Goal: Task Accomplishment & Management: Complete application form

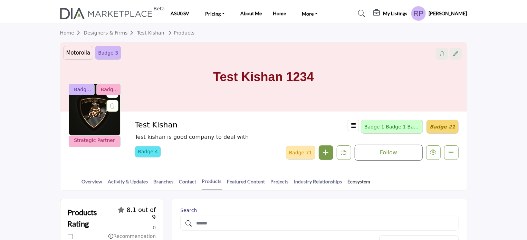
click at [354, 181] on link "Ecosystem" at bounding box center [358, 184] width 23 height 12
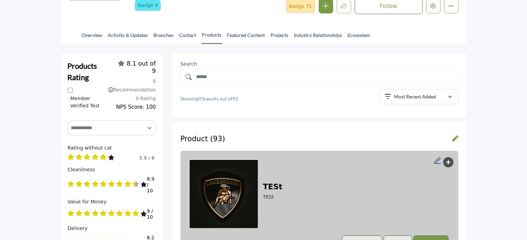
scroll to position [104, 0]
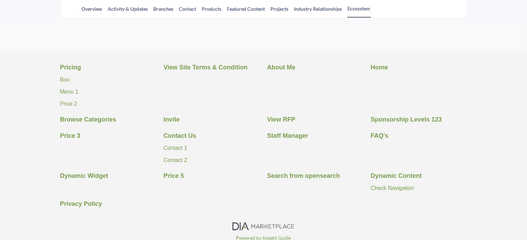
scroll to position [173, 0]
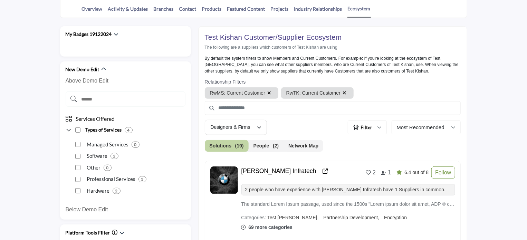
click at [295, 143] on button "Network Map" at bounding box center [304, 146] width 40 height 12
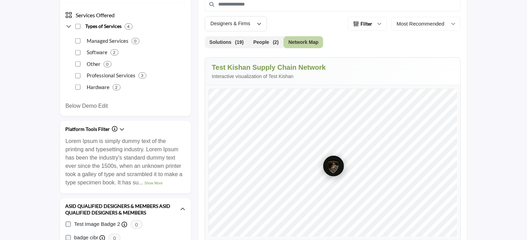
scroll to position [242, 0]
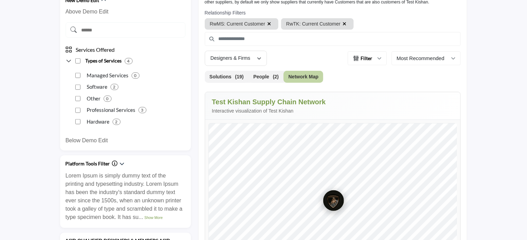
click at [343, 23] on icon "button" at bounding box center [345, 23] width 4 height 5
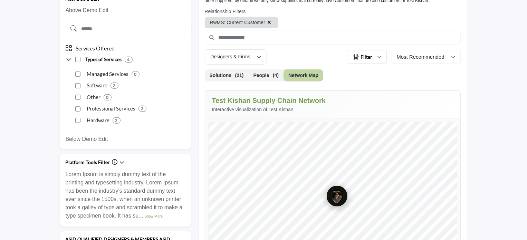
scroll to position [242, 0]
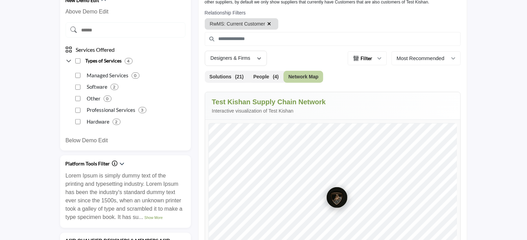
click at [267, 21] on icon "button" at bounding box center [269, 23] width 4 height 5
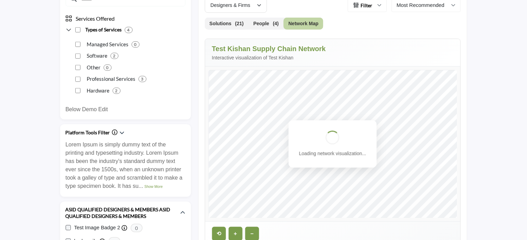
scroll to position [276, 0]
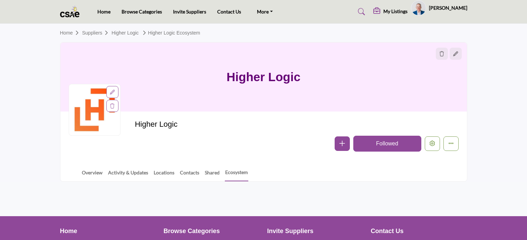
scroll to position [25, 0]
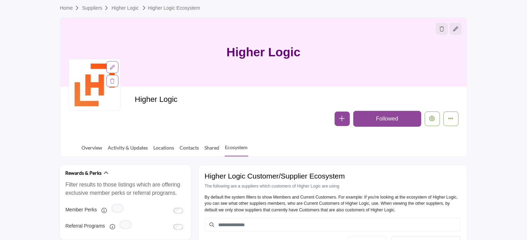
scroll to position [101, 0]
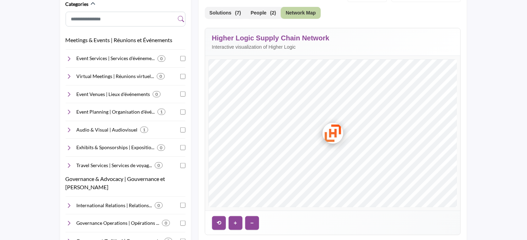
scroll to position [308, 0]
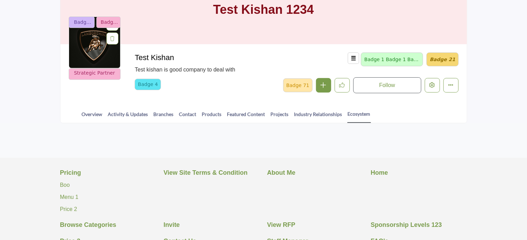
scroll to position [69, 0]
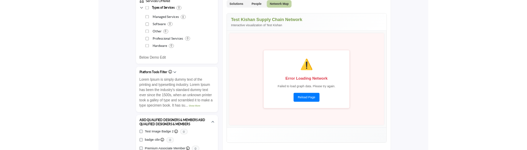
scroll to position [311, 0]
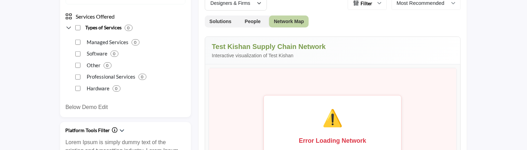
scroll to position [242, 0]
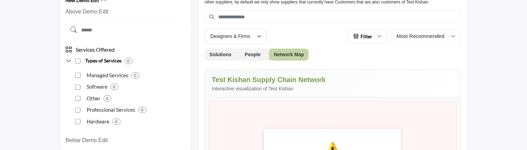
click at [379, 38] on button "Filter" at bounding box center [367, 36] width 39 height 14
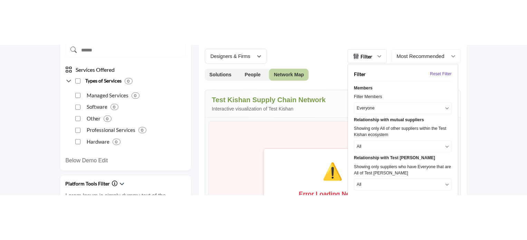
scroll to position [311, 0]
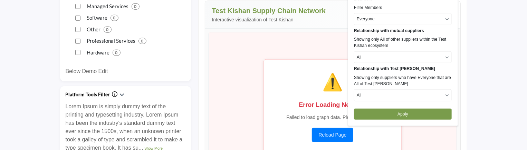
click at [385, 57] on button "All" at bounding box center [403, 57] width 98 height 12
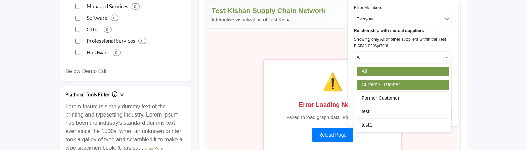
click at [376, 83] on link "Current Customer" at bounding box center [403, 85] width 92 height 10
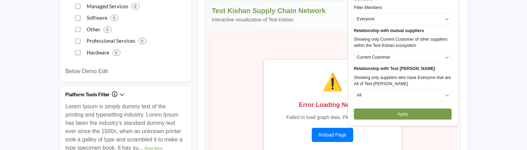
click at [377, 110] on button "Apply" at bounding box center [403, 114] width 98 height 11
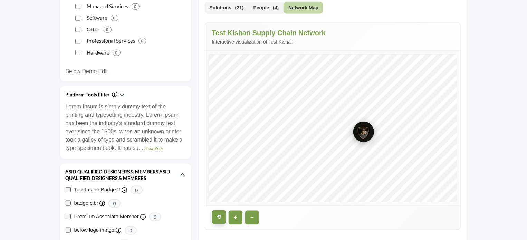
click at [223, 150] on button "⟲" at bounding box center [219, 217] width 14 height 14
click at [231, 150] on button "+" at bounding box center [236, 217] width 14 height 14
click at [251, 150] on button "−" at bounding box center [252, 217] width 14 height 14
click at [236, 150] on button "+" at bounding box center [236, 217] width 14 height 14
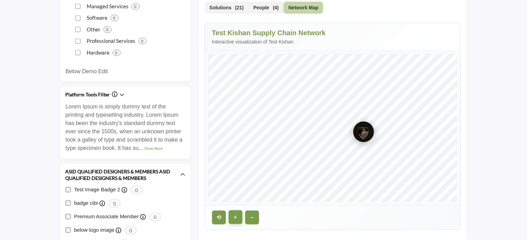
click at [236, 150] on button "+" at bounding box center [236, 217] width 14 height 14
click at [214, 150] on button "⟲" at bounding box center [219, 217] width 14 height 14
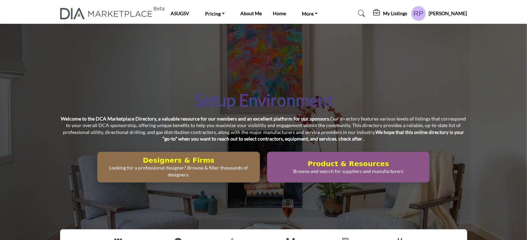
click at [199, 118] on strong "Welcome to the DCA Marketplace Directory, a valuable resource for our members a…" at bounding box center [195, 119] width 269 height 6
click at [400, 14] on h5 "My Listings" at bounding box center [395, 13] width 24 height 6
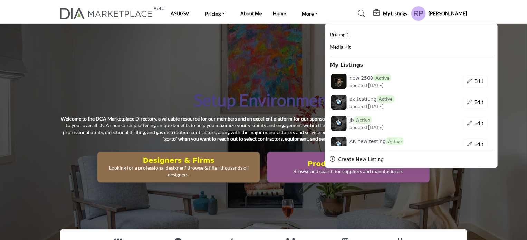
click at [367, 159] on div "Create New Listing" at bounding box center [411, 159] width 162 height 7
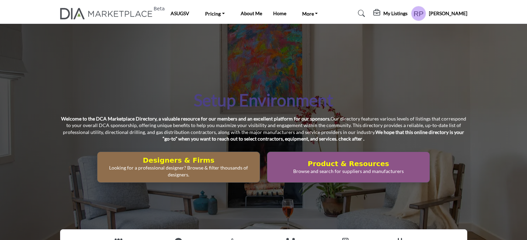
click at [455, 7] on div "[PERSON_NAME] Password & Security My Profile My Interests My Lists My Solutions…" at bounding box center [439, 13] width 56 height 15
click at [455, 14] on h5 "[PERSON_NAME]" at bounding box center [448, 13] width 38 height 7
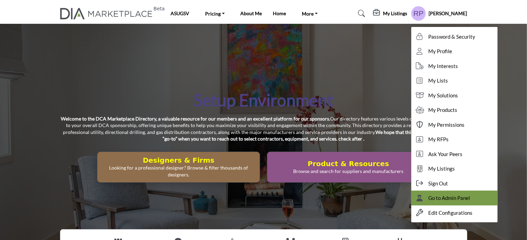
click at [456, 199] on span "Go to Admin Panel" at bounding box center [450, 198] width 42 height 8
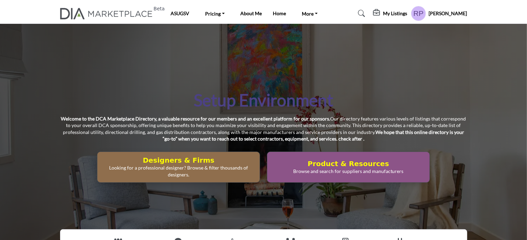
click at [455, 14] on h5 "[PERSON_NAME]" at bounding box center [448, 13] width 38 height 7
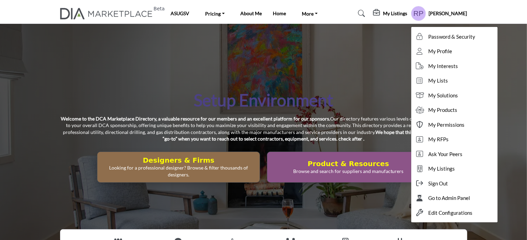
click at [400, 12] on h5 "My Listings" at bounding box center [395, 13] width 24 height 6
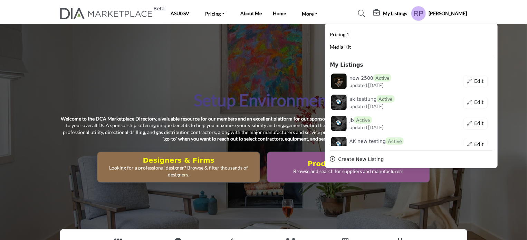
click at [363, 158] on div "Create New Listing" at bounding box center [411, 159] width 162 height 7
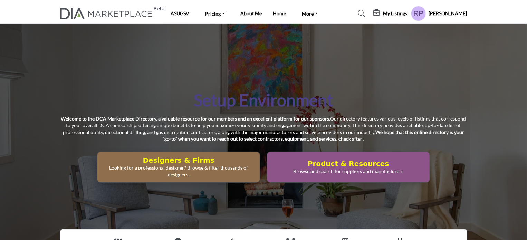
click at [401, 14] on h5 "My Listings" at bounding box center [395, 13] width 24 height 6
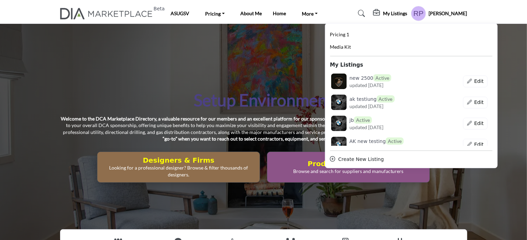
click at [453, 15] on h5 "[PERSON_NAME]" at bounding box center [448, 13] width 38 height 7
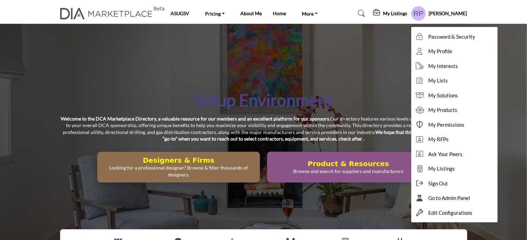
click at [403, 14] on h5 "My Listings" at bounding box center [395, 13] width 24 height 6
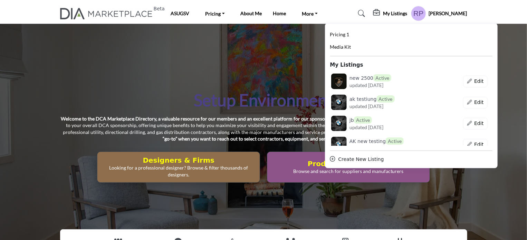
click at [449, 13] on h5 "[PERSON_NAME]" at bounding box center [448, 13] width 38 height 7
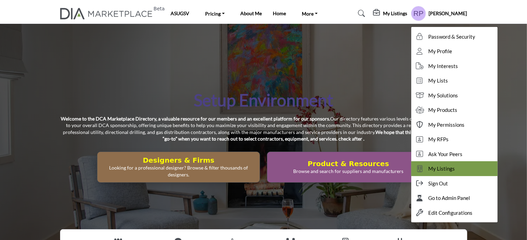
click at [455, 171] on span "My Listings" at bounding box center [442, 169] width 27 height 8
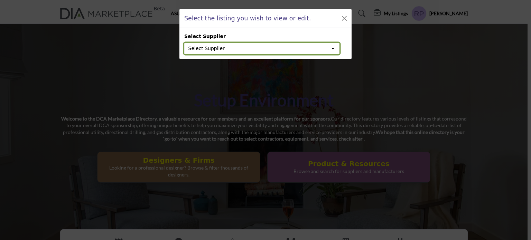
click at [332, 46] on button "Select Supplier" at bounding box center [261, 49] width 155 height 12
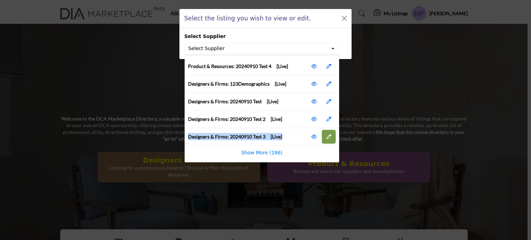
drag, startPoint x: 329, startPoint y: 134, endPoint x: 329, endPoint y: 141, distance: 6.6
click at [329, 141] on ul "Product & Resources: 20240910 Test 4 [Live] Designers & Firms: 123Demographics …" at bounding box center [261, 109] width 155 height 108
click at [347, 16] on button "Close" at bounding box center [344, 18] width 10 height 10
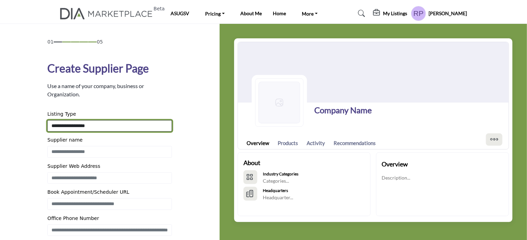
click at [88, 128] on select "**********" at bounding box center [109, 125] width 125 height 11
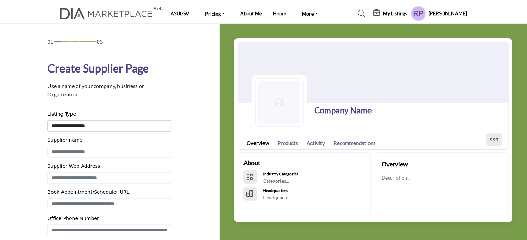
click at [20, 102] on div "**********" at bounding box center [110, 169] width 198 height 262
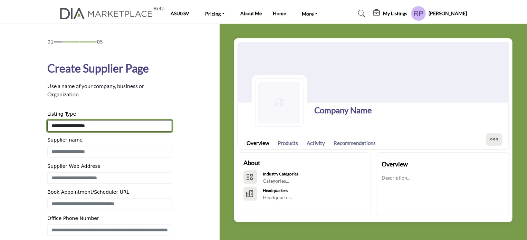
click at [106, 126] on select "**********" at bounding box center [109, 125] width 125 height 11
click at [87, 127] on select "**********" at bounding box center [109, 125] width 125 height 11
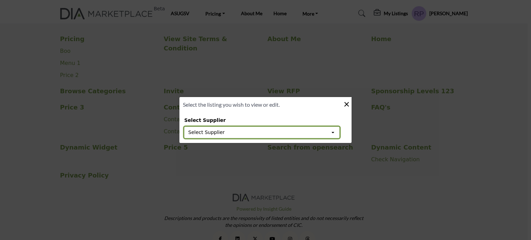
click at [333, 131] on button "Select Supplier" at bounding box center [261, 133] width 155 height 12
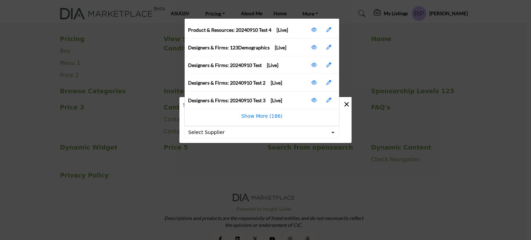
click at [380, 123] on div "Select the listing you wish to view or edit. × Select Supplier Select Supplier …" at bounding box center [265, 120] width 531 height 240
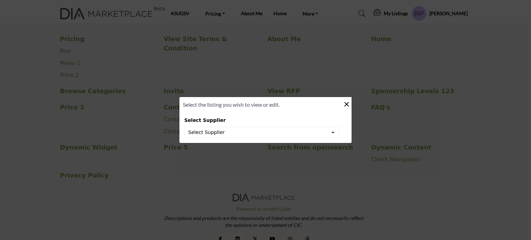
click at [346, 102] on button "×" at bounding box center [346, 103] width 10 height 13
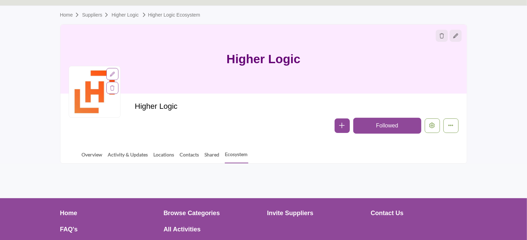
scroll to position [35, 0]
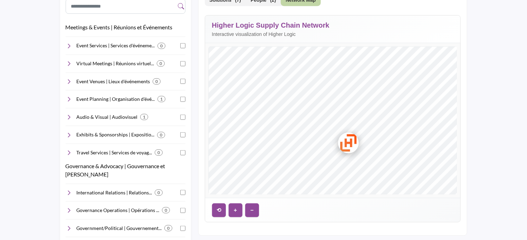
scroll to position [276, 0]
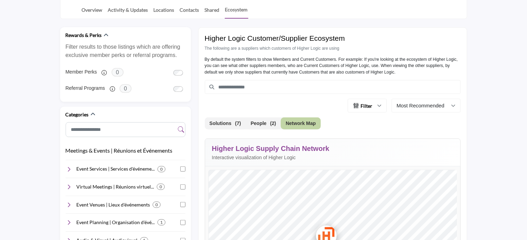
scroll to position [138, 0]
